Goal: Task Accomplishment & Management: Complete application form

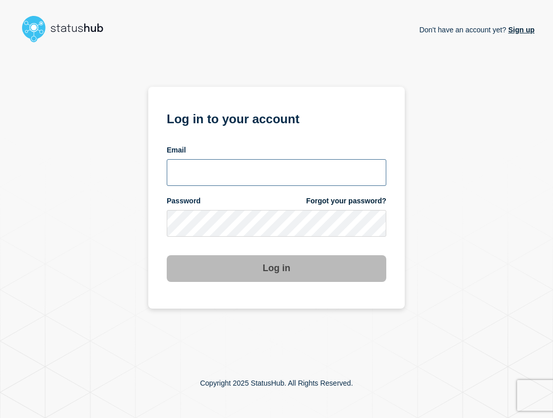
type input "ben.velasco@conexon.us"
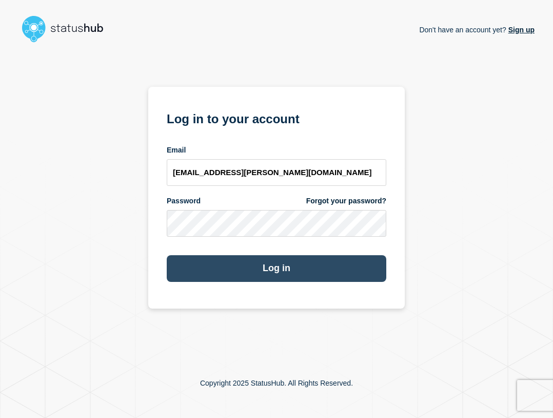
click at [369, 270] on button "Log in" at bounding box center [277, 268] width 220 height 27
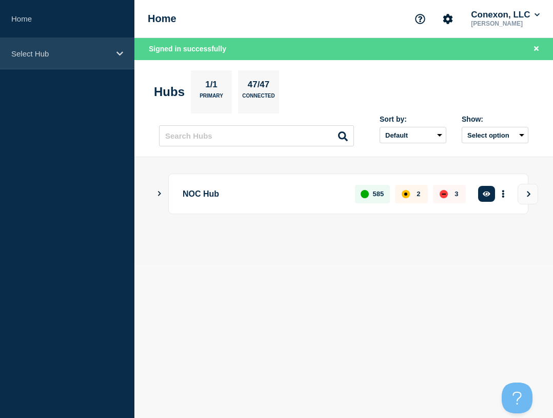
drag, startPoint x: 55, startPoint y: 51, endPoint x: 60, endPoint y: 67, distance: 16.1
click at [55, 51] on p "Select Hub" at bounding box center [60, 53] width 98 height 9
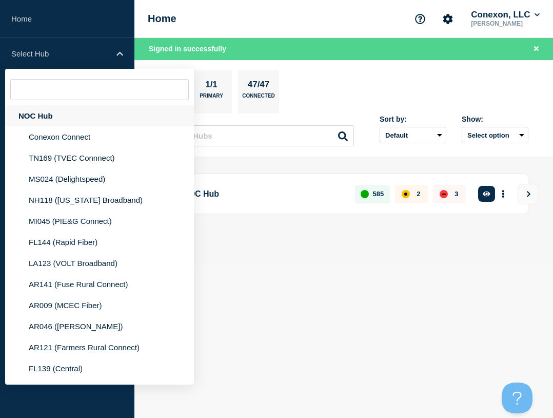
click at [50, 109] on div "NOC Hub" at bounding box center [99, 115] width 189 height 21
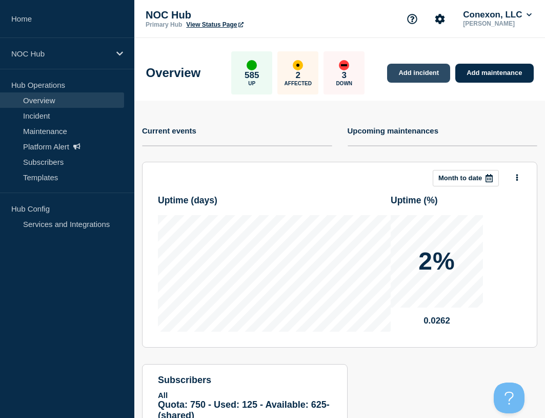
click at [436, 74] on link "Add incident" at bounding box center [418, 73] width 63 height 19
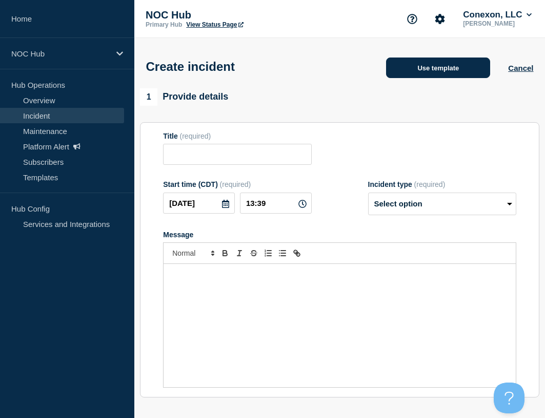
click at [426, 70] on button "Use template" at bounding box center [438, 67] width 104 height 21
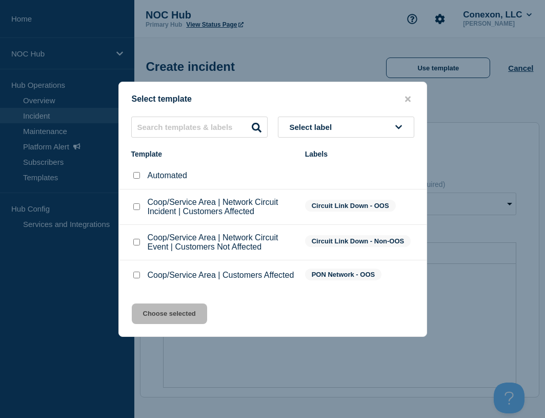
click at [137, 276] on input "Coop/Service Area | Customers Affected checkbox" at bounding box center [136, 274] width 7 height 7
checkbox input "true"
click at [161, 311] on button "Choose selected" at bounding box center [169, 313] width 75 height 21
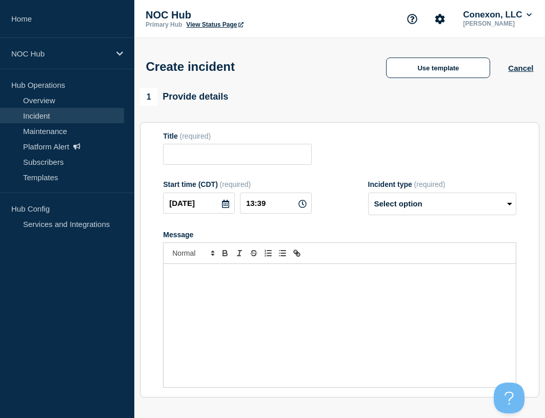
type input "Coop/Service Area | Customers Affected"
select select "investigating"
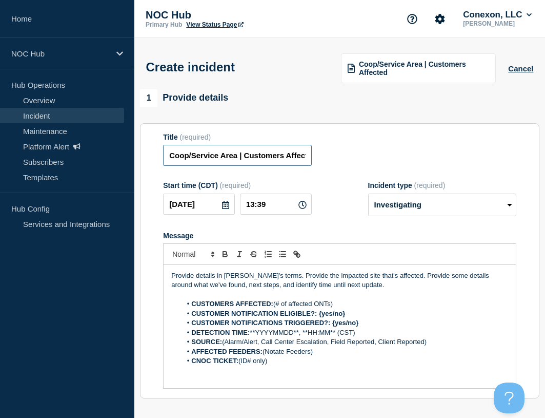
drag, startPoint x: 236, startPoint y: 154, endPoint x: 134, endPoint y: 159, distance: 101.7
click at [134, 159] on div "1 Provide details Title (required) Coop/Service Area | Customers Affected Start…" at bounding box center [339, 382] width 411 height 587
type input "FL130 [PERSON_NAME] | Customers Affected"
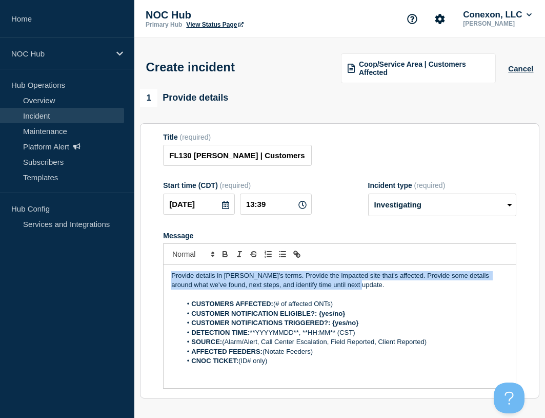
drag, startPoint x: 372, startPoint y: 290, endPoint x: 118, endPoint y: 231, distance: 261.1
click at [116, 247] on div "Home NOC Hub Hub Operations Overview Incident Maintenance Platform Alert Subscr…" at bounding box center [272, 358] width 545 height 717
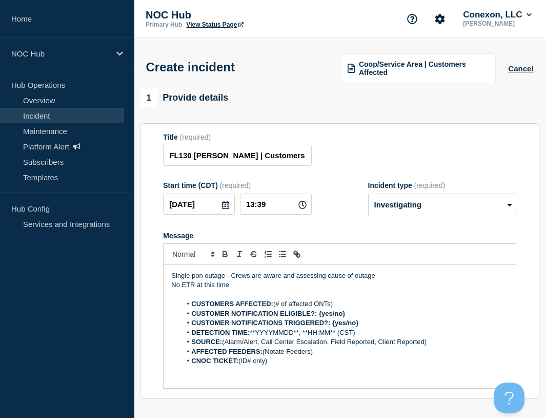
drag, startPoint x: 343, startPoint y: 308, endPoint x: 276, endPoint y: 305, distance: 66.8
click at [276, 305] on li "CUSTOMERS AFFECTED: (# of affected ONTs)" at bounding box center [345, 303] width 327 height 9
drag, startPoint x: 338, startPoint y: 312, endPoint x: 319, endPoint y: 312, distance: 19.0
click at [319, 312] on li "CUSTOMER NOTIFICATION ELIGIBLE?: {yes/no}" at bounding box center [345, 313] width 327 height 9
drag, startPoint x: 364, startPoint y: 324, endPoint x: 332, endPoint y: 324, distance: 31.3
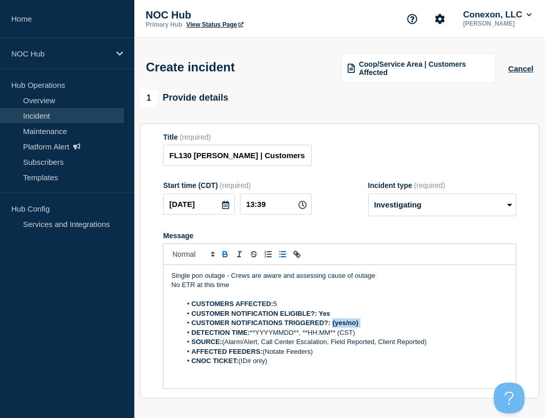
click at [332, 324] on li "CUSTOMER NOTIFICATIONS TRIGGERED?: {yes/no}" at bounding box center [345, 322] width 327 height 9
drag, startPoint x: 365, startPoint y: 333, endPoint x: 252, endPoint y: 338, distance: 113.5
click at [252, 337] on li "DETECTION TIME: **YYYYMMDD**, **HH:MM** (CST)" at bounding box center [345, 332] width 327 height 9
drag, startPoint x: 362, startPoint y: 347, endPoint x: 230, endPoint y: 348, distance: 132.4
click at [224, 346] on li "SOURCE: (Alarm/Alert, Call Center Escalation, Field Reported, Client Reported)" at bounding box center [345, 341] width 327 height 9
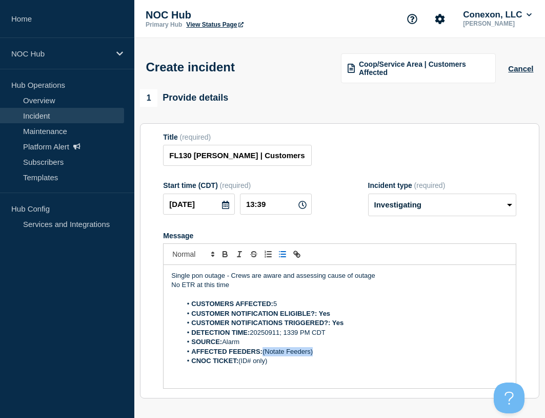
drag, startPoint x: 320, startPoint y: 352, endPoint x: 265, endPoint y: 353, distance: 54.4
click at [265, 353] on li "AFFECTED FEEDERS: (Notate Feeders)" at bounding box center [345, 351] width 327 height 9
drag, startPoint x: 289, startPoint y: 366, endPoint x: 240, endPoint y: 361, distance: 49.5
click at [240, 361] on li "CNOC TICKET: (ID# only)" at bounding box center [345, 360] width 327 height 9
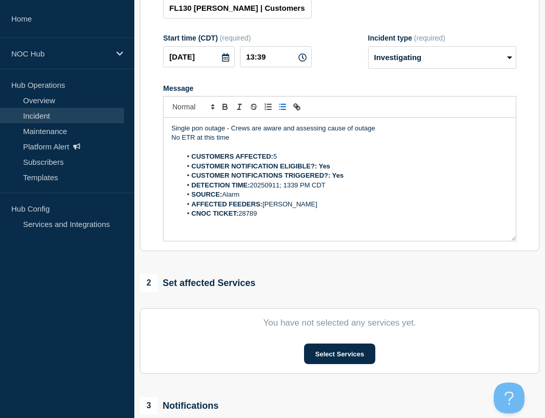
scroll to position [301, 0]
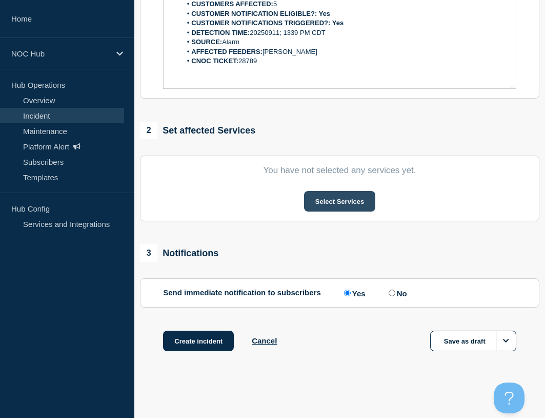
click at [329, 199] on button "Select Services" at bounding box center [339, 201] width 71 height 21
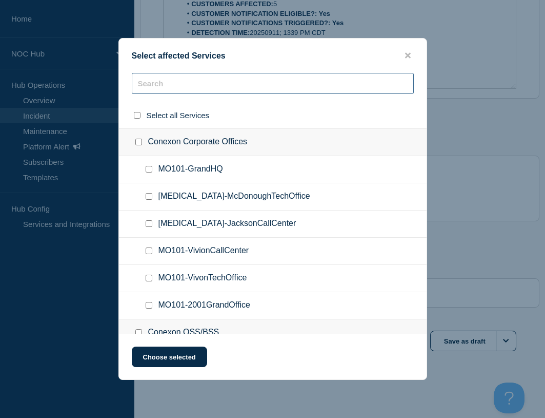
click at [241, 83] on input "text" at bounding box center [273, 83] width 282 height 21
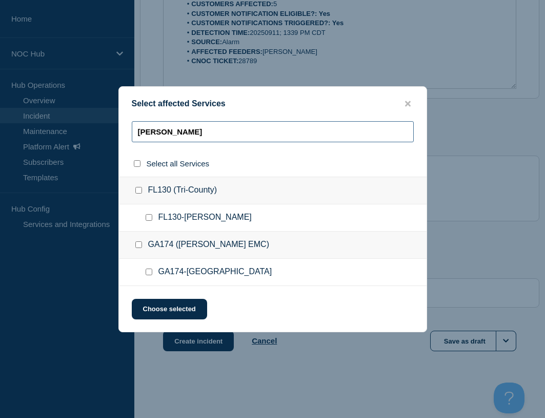
type input "[PERSON_NAME]"
click at [147, 216] on input "FL130-Boyd checkbox" at bounding box center [149, 217] width 7 height 7
checkbox input "true"
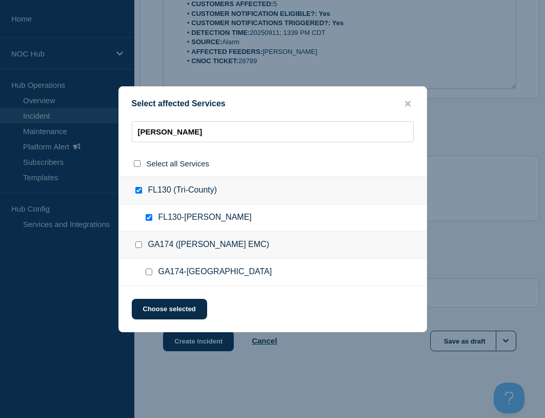
checkbox input "true"
drag, startPoint x: 181, startPoint y: 301, endPoint x: 209, endPoint y: 312, distance: 30.6
click at [181, 302] on button "Choose selected" at bounding box center [169, 309] width 75 height 21
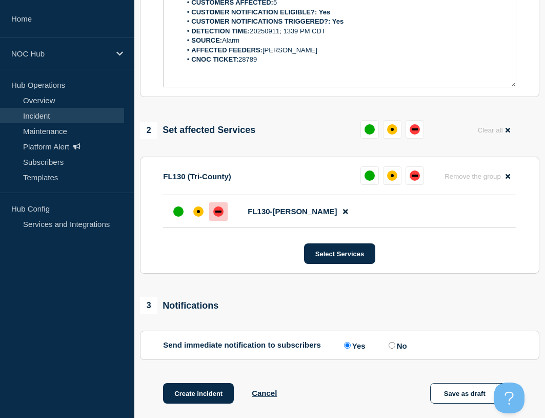
click at [217, 212] on div "down" at bounding box center [218, 211] width 6 height 2
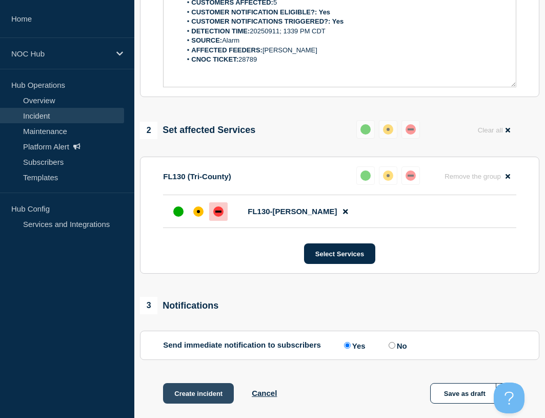
click at [216, 395] on button "Create incident" at bounding box center [198, 393] width 71 height 21
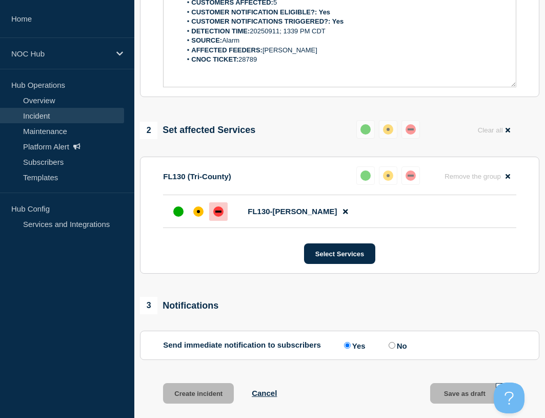
scroll to position [323, 0]
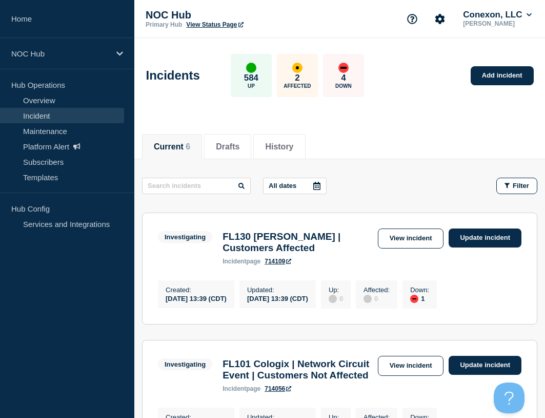
click at [280, 265] on link "714109" at bounding box center [278, 261] width 27 height 7
click at [388, 242] on link "View incident" at bounding box center [411, 238] width 66 height 20
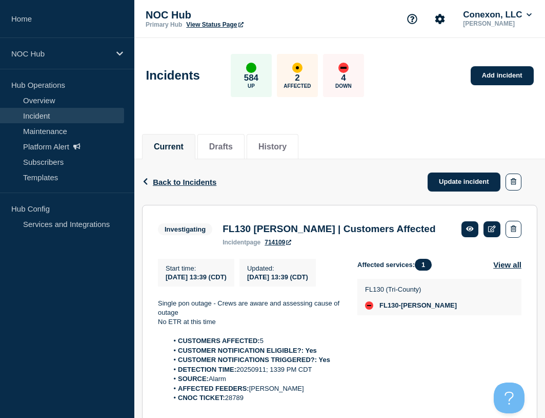
scroll to position [51, 0]
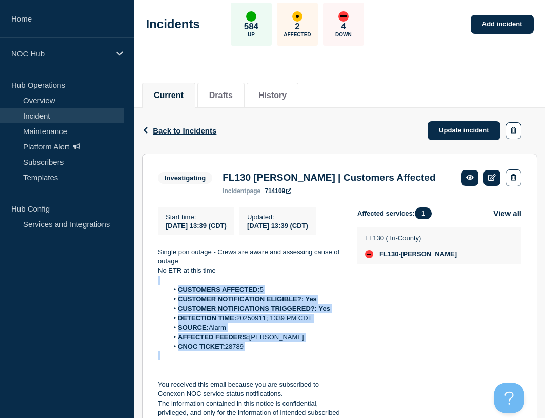
drag, startPoint x: 262, startPoint y: 373, endPoint x: 166, endPoint y: 297, distance: 121.9
click at [166, 297] on div "Single pon outage - Crews are aware and assessing cause of outage No ETR at thi…" at bounding box center [249, 346] width 183 height 199
copy div "CUSTOMERS AFFECTED: 5 CUSTOMER NOTIFICATION ELIGIBLE?: Yes CUSTOMER NOTIFICATIO…"
click at [459, 124] on link "Update incident" at bounding box center [464, 130] width 73 height 19
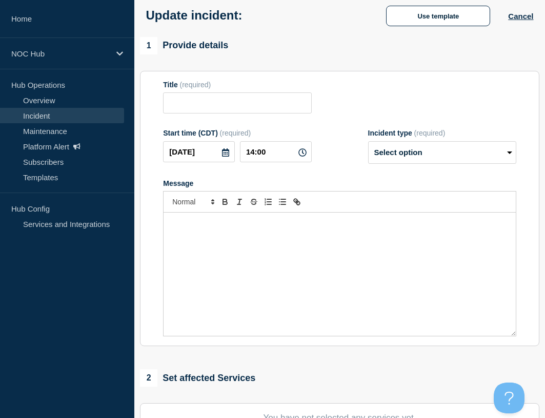
type input "FL130 [PERSON_NAME] | Customers Affected"
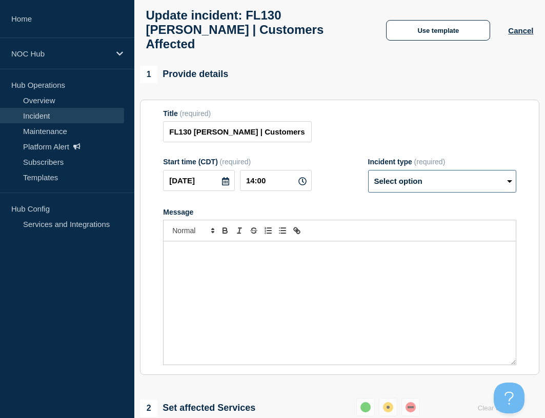
click at [436, 174] on select "Select option Investigating Identified Monitoring Resolved" at bounding box center [442, 181] width 148 height 23
select select "resolved"
click at [368, 170] on select "Select option Investigating Identified Monitoring Resolved" at bounding box center [442, 181] width 148 height 23
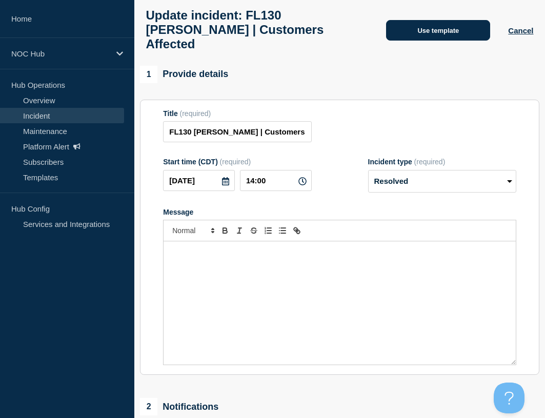
click at [437, 32] on button "Use template" at bounding box center [438, 30] width 104 height 21
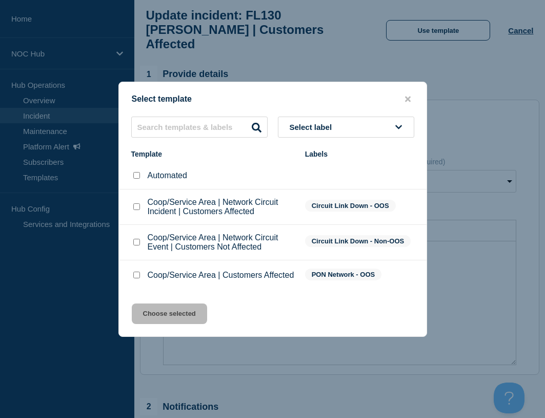
click at [135, 278] on input "Coop/Service Area | Customers Affected checkbox" at bounding box center [136, 274] width 7 height 7
checkbox input "true"
click at [150, 303] on div "Select template Select label Template Labels Automated Coop/Service Area | Netw…" at bounding box center [273, 209] width 309 height 255
click at [168, 317] on button "Choose selected" at bounding box center [169, 313] width 75 height 21
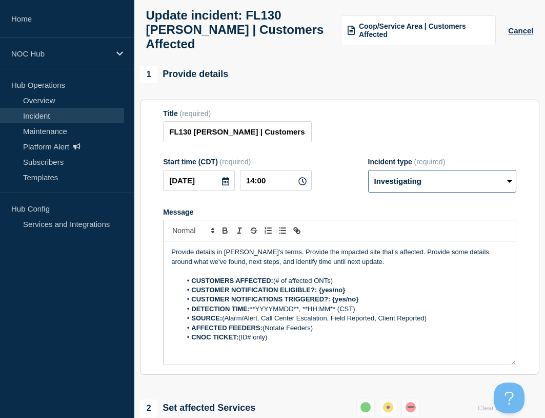
click at [451, 170] on select "Select option Investigating Identified Monitoring Resolved" at bounding box center [442, 181] width 148 height 23
select select "resolved"
click at [368, 170] on select "Select option Investigating Identified Monitoring Resolved" at bounding box center [442, 181] width 148 height 23
drag, startPoint x: 298, startPoint y: 326, endPoint x: 178, endPoint y: 264, distance: 134.9
click at [178, 264] on div "Provide details in [PERSON_NAME]'s terms. Provide the impacted site that's affe…" at bounding box center [340, 302] width 352 height 123
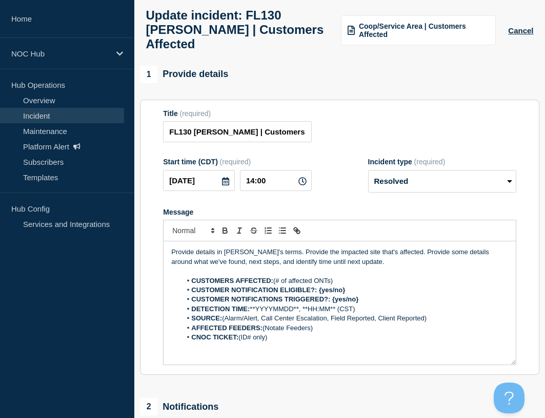
paste div "Message"
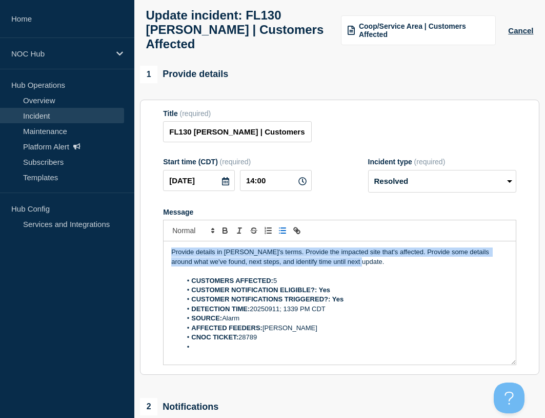
drag, startPoint x: 350, startPoint y: 252, endPoint x: 144, endPoint y: 222, distance: 207.9
click at [144, 222] on section "Title (required) FL130 Boyd | Customers Affected Start time (CDT) (required) 20…" at bounding box center [340, 237] width 400 height 275
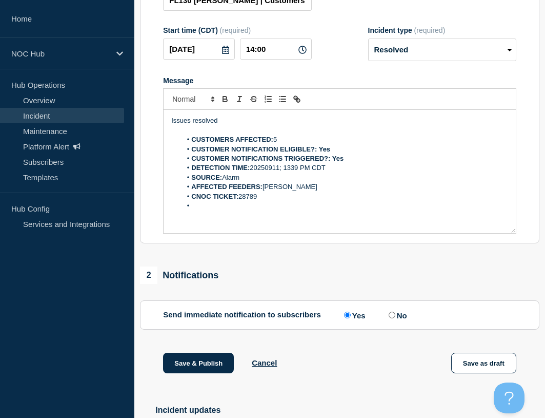
scroll to position [205, 0]
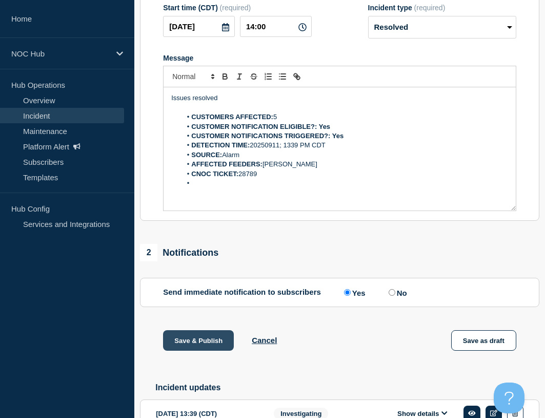
click at [203, 330] on button "Save & Publish" at bounding box center [198, 340] width 71 height 21
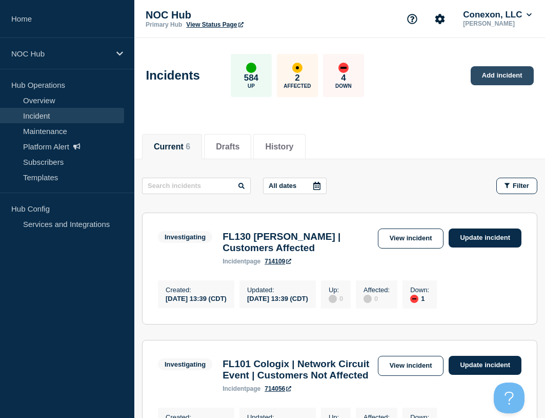
click at [495, 75] on link "Add incident" at bounding box center [502, 75] width 63 height 19
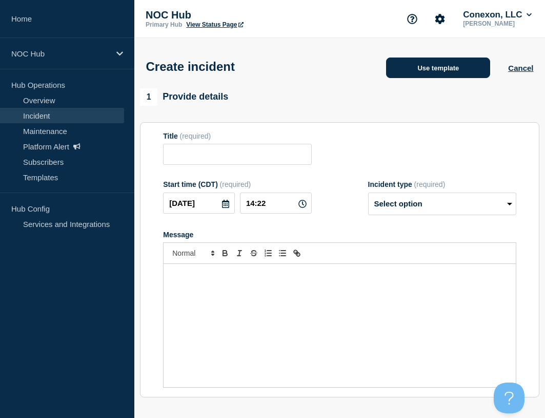
click at [411, 72] on button "Use template" at bounding box center [438, 67] width 104 height 21
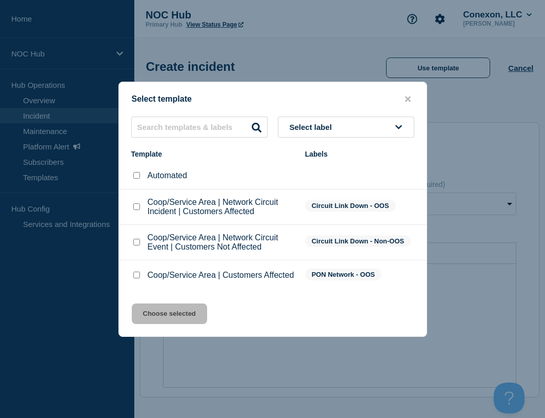
click at [136, 244] on input "Coop/Service Area | Network Circuit Event | Customers Not Affected checkbox" at bounding box center [136, 242] width 7 height 7
checkbox input "true"
click at [168, 313] on button "Choose selected" at bounding box center [169, 313] width 75 height 21
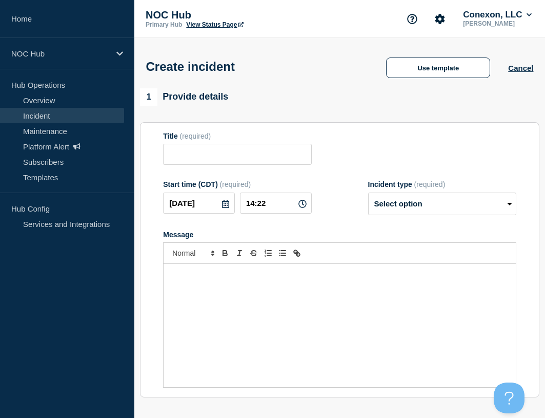
type input "Coop/Service Area | Network Circuit Event | Customers Not Affected"
select select "investigating"
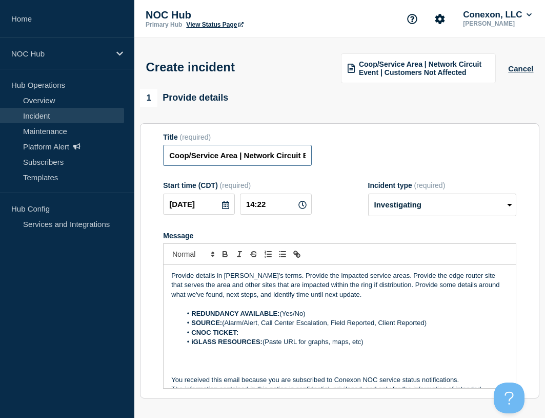
drag, startPoint x: 238, startPoint y: 161, endPoint x: 165, endPoint y: 168, distance: 72.6
click at [165, 168] on form "Title (required) Coop/Service Area | Network Circuit Event | Customers Not Affe…" at bounding box center [339, 261] width 353 height 256
type input "LA191 | Network Circuit Event | Customers Not Affected"
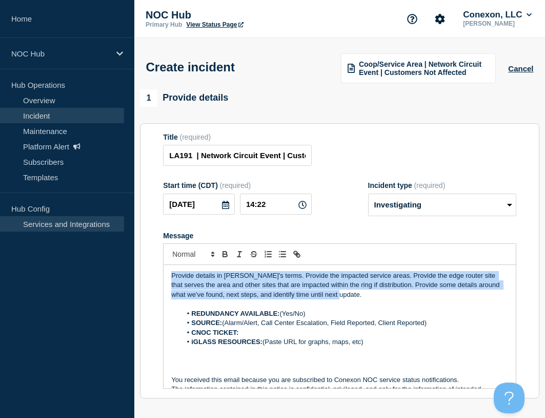
drag, startPoint x: 350, startPoint y: 296, endPoint x: 120, endPoint y: 225, distance: 240.5
click at [103, 235] on div "Home NOC Hub Hub Operations Overview Incident Maintenance Platform Alert Subscr…" at bounding box center [272, 358] width 545 height 717
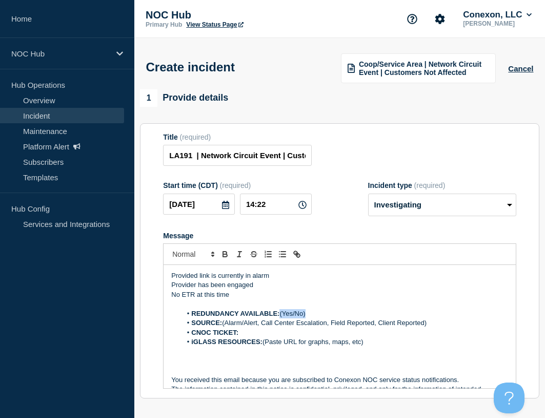
drag, startPoint x: 313, startPoint y: 312, endPoint x: 282, endPoint y: 312, distance: 31.3
click at [282, 312] on li "REDUNDANCY AVAILABLE: (Yes/No)" at bounding box center [345, 313] width 327 height 9
drag, startPoint x: 224, startPoint y: 323, endPoint x: 440, endPoint y: 322, distance: 216.0
click at [440, 322] on li "SOURCE: (Alarm/Alert, Call Center Escalation, Field Reported, Client Reported)" at bounding box center [345, 322] width 327 height 9
drag, startPoint x: 374, startPoint y: 336, endPoint x: 293, endPoint y: 334, distance: 81.1
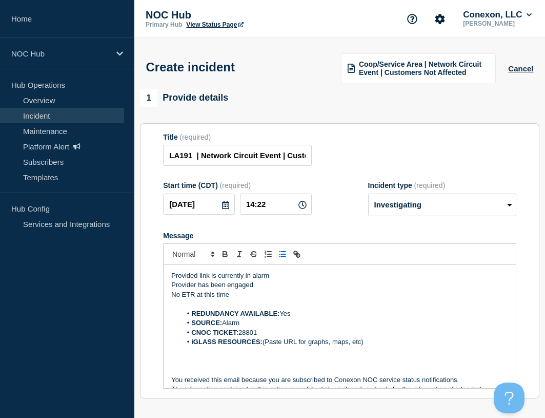
click at [288, 334] on li "CNOC TICKET: 28801" at bounding box center [345, 332] width 327 height 9
click at [390, 342] on li "iGLASS RESOURCES: (Paste URL for graphs, maps, etc)" at bounding box center [345, 341] width 327 height 9
drag, startPoint x: 307, startPoint y: 343, endPoint x: 178, endPoint y: 341, distance: 128.8
click at [178, 341] on ol "REDUNDANCY AVAILABLE: Yes SOURCE: Alarm CNOC TICKET: 28801 iGLASS RESOURCES: (P…" at bounding box center [339, 328] width 337 height 38
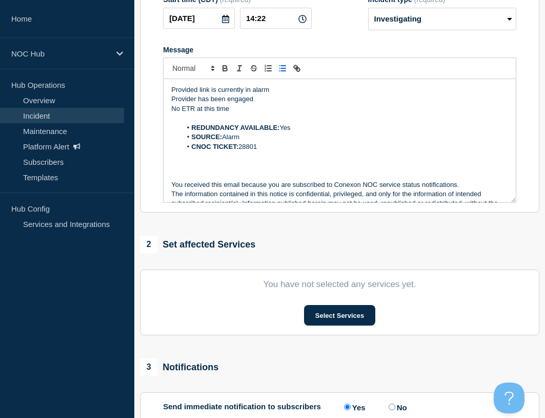
scroll to position [301, 0]
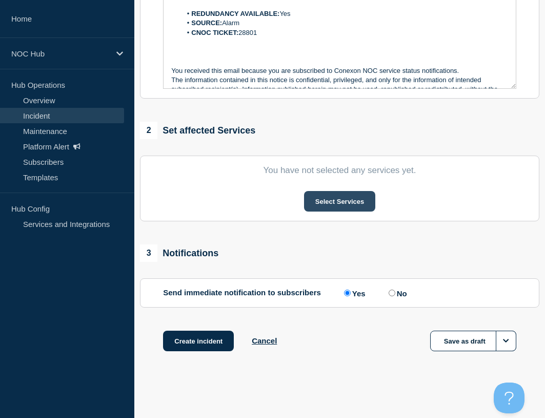
click at [348, 196] on button "Select Services" at bounding box center [339, 201] width 71 height 21
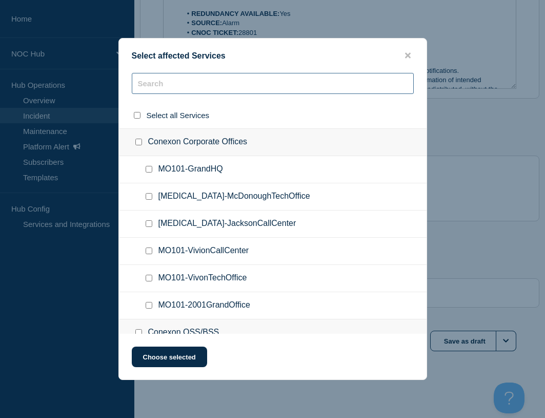
click at [262, 76] on input "text" at bounding box center [273, 83] width 282 height 21
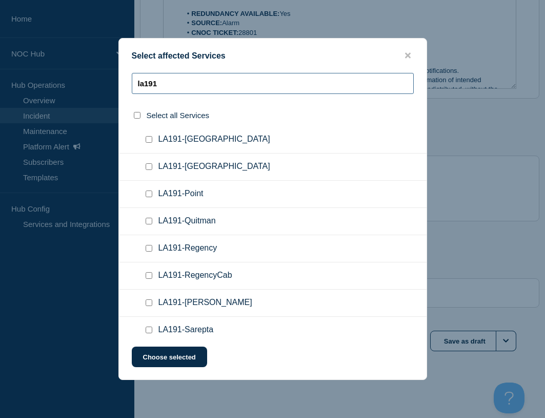
scroll to position [462, 0]
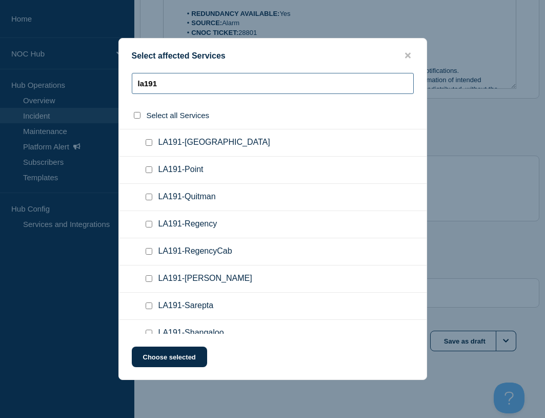
type input "la191"
drag, startPoint x: 147, startPoint y: 278, endPoint x: 160, endPoint y: 291, distance: 18.5
click at [147, 278] on input "LA191-Ruston checkbox" at bounding box center [149, 278] width 7 height 7
checkbox input "true"
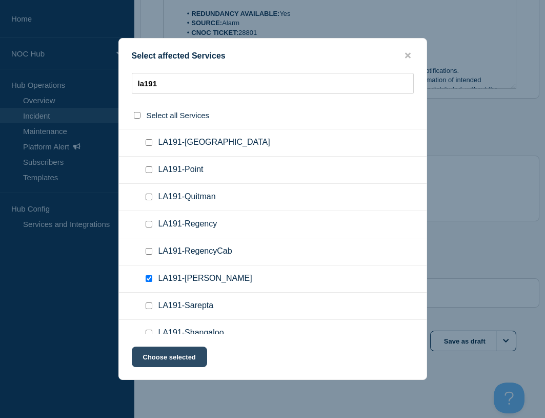
click at [167, 354] on button "Choose selected" at bounding box center [169, 356] width 75 height 21
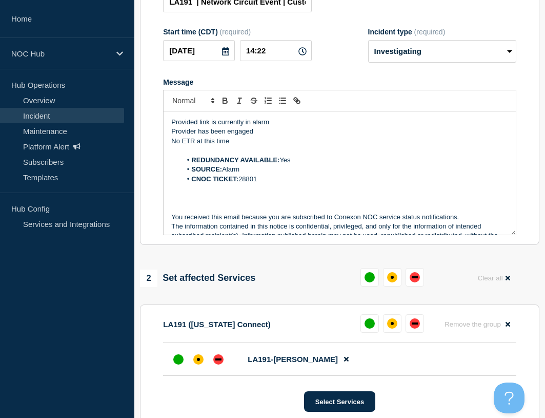
scroll to position [154, 0]
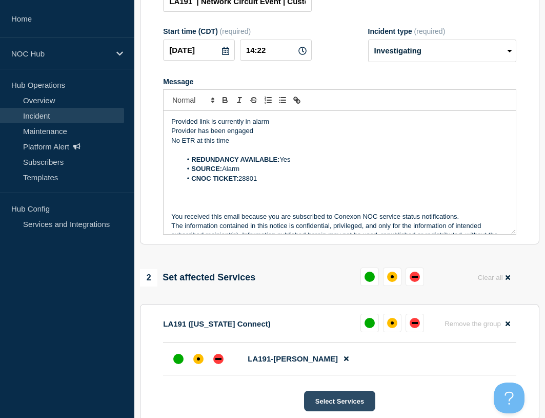
click at [337, 406] on button "Select Services" at bounding box center [339, 400] width 71 height 21
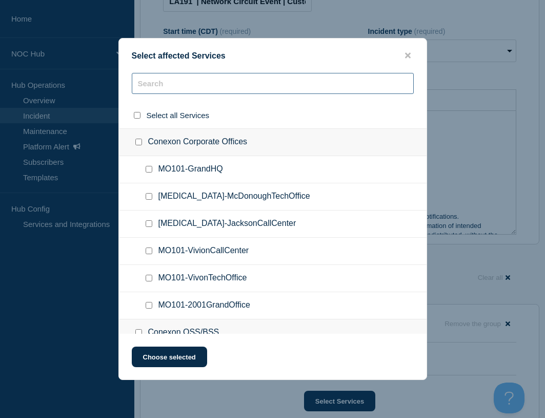
click at [204, 91] on input "text" at bounding box center [273, 83] width 282 height 21
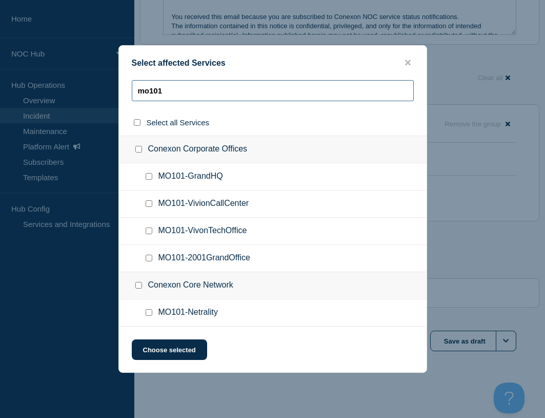
scroll to position [355, 0]
type input "mo101"
click at [150, 316] on input "MO101-Netrality checkbox" at bounding box center [149, 312] width 7 height 7
checkbox input "true"
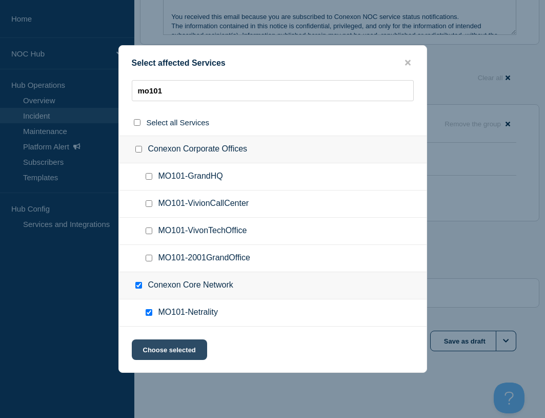
click at [178, 356] on button "Choose selected" at bounding box center [169, 349] width 75 height 21
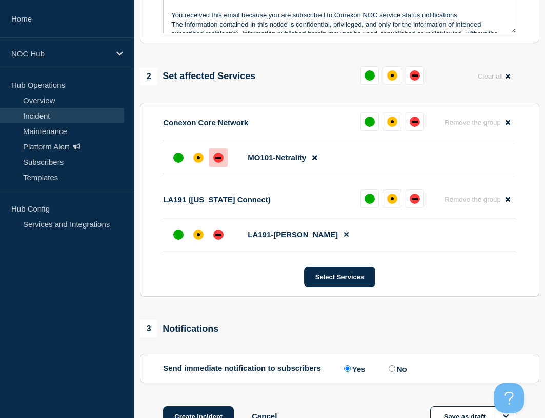
click at [219, 161] on div "down" at bounding box center [218, 157] width 10 height 10
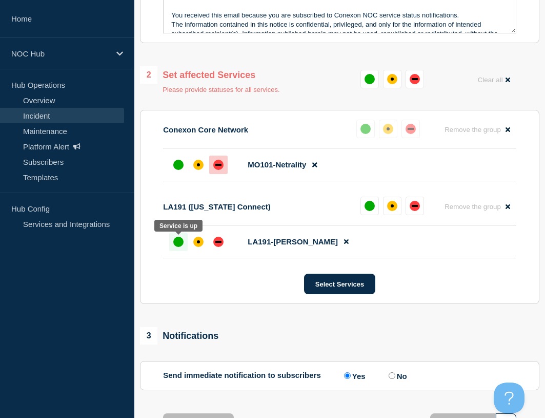
click at [183, 245] on div "up" at bounding box center [178, 241] width 10 height 10
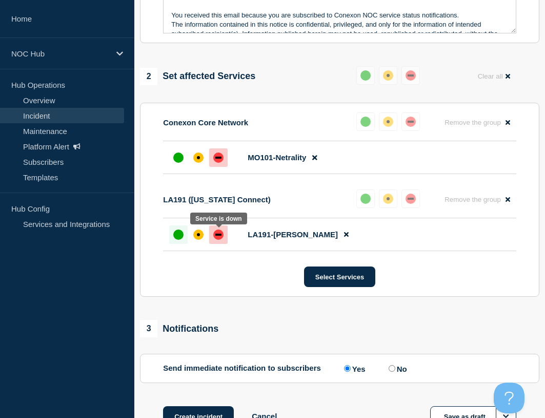
click at [220, 235] on div "down" at bounding box center [218, 234] width 6 height 2
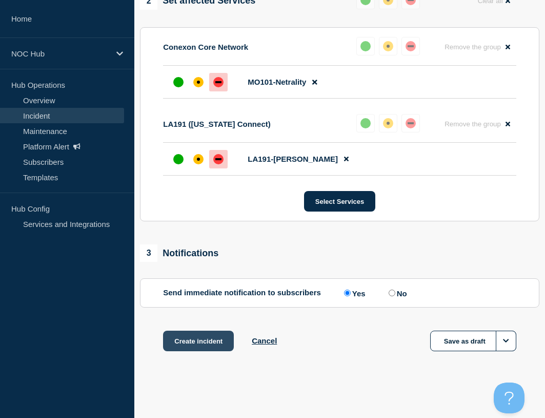
scroll to position [432, 0]
click at [203, 341] on button "Create incident" at bounding box center [198, 340] width 71 height 21
